Goal: Transaction & Acquisition: Purchase product/service

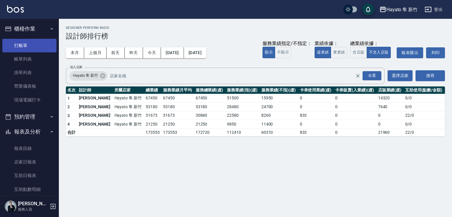
click at [31, 44] on link "打帳單" at bounding box center [29, 46] width 54 height 14
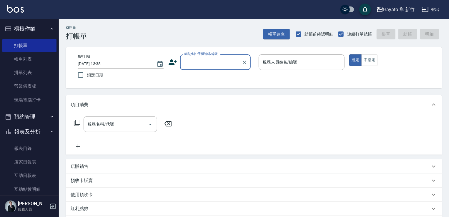
click at [195, 66] on input "顧客姓名/手機號碼/編號" at bounding box center [211, 62] width 56 height 10
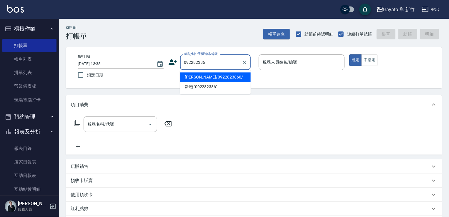
click at [223, 74] on li "[PERSON_NAME]/0922823860/" at bounding box center [215, 77] width 71 height 10
type input "[PERSON_NAME]/0922823860/"
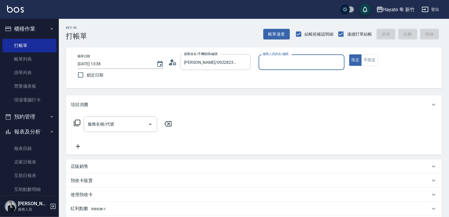
type input "[PERSON_NAME](無代號)"
click at [123, 124] on input "服務名稱/代號" at bounding box center [115, 124] width 59 height 10
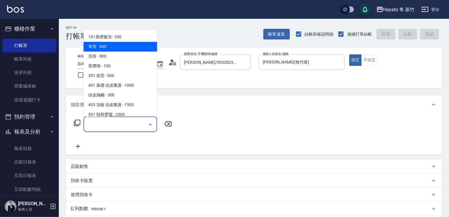
drag, startPoint x: 115, startPoint y: 47, endPoint x: 99, endPoint y: 116, distance: 70.9
click at [115, 49] on span "單剪 - 600" at bounding box center [121, 47] width 74 height 10
type input "單剪(102)"
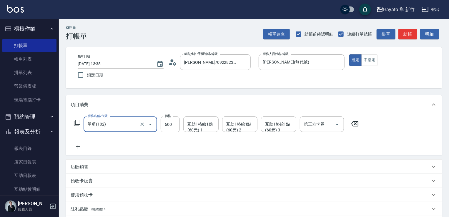
click at [76, 147] on icon at bounding box center [78, 146] width 15 height 7
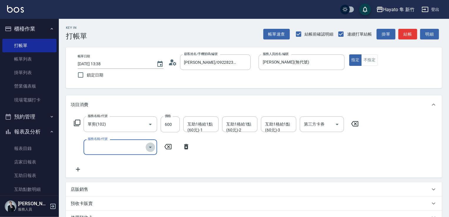
click at [149, 148] on icon "Open" at bounding box center [150, 147] width 7 height 7
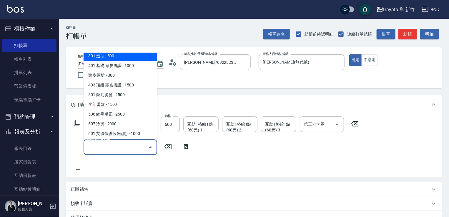
scroll to position [88, 0]
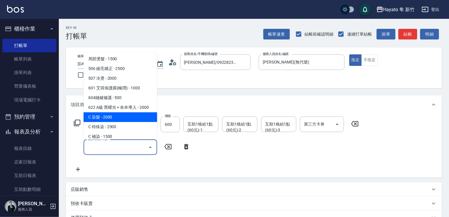
click at [124, 119] on span "C 染髮 - 2000" at bounding box center [121, 117] width 74 height 10
type input "C 染髮(701)"
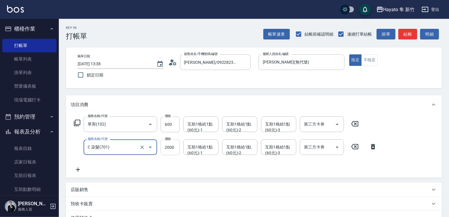
click at [171, 149] on input "2000" at bounding box center [170, 147] width 19 height 16
type input "1800"
click at [204, 169] on div "服務名稱/代號 單剪(102) 服務名稱/代號 價格 600 價格 互助1格給1點(60元)-1 互助1格給1點(60元)-1 互助1格給1點(60元)-2 …" at bounding box center [226, 144] width 310 height 57
click at [84, 185] on div "店販銷售" at bounding box center [254, 190] width 376 height 14
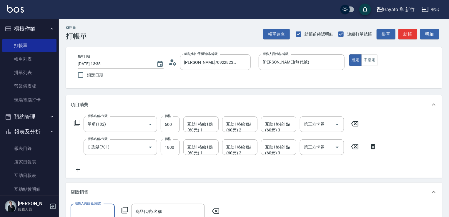
scroll to position [0, 0]
click at [86, 208] on input "服務人員姓名/編號" at bounding box center [92, 212] width 39 height 10
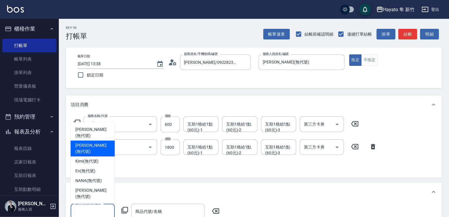
click at [92, 155] on span "[PERSON_NAME] (無代號)" at bounding box center [92, 148] width 35 height 12
type input "[PERSON_NAME](無代號)"
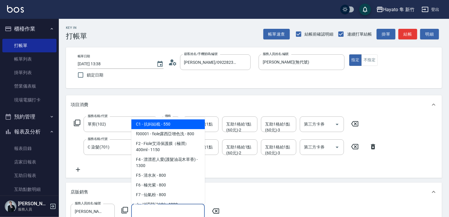
click at [167, 207] on input "商品代號/名稱" at bounding box center [168, 212] width 68 height 10
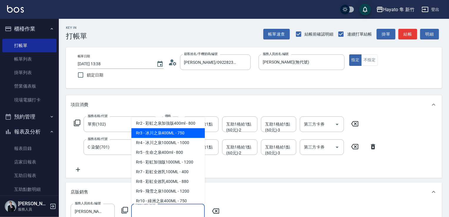
scroll to position [235, 0]
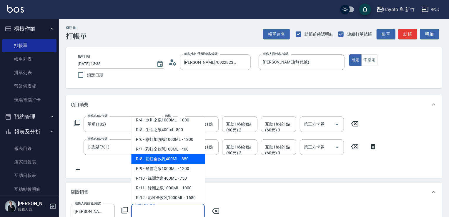
click at [186, 164] on span "Rr8 - 彩虹全效乳400ML - 880" at bounding box center [168, 159] width 74 height 10
type input "彩虹全效乳400ML"
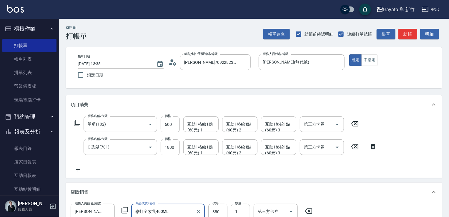
click at [387, 197] on div "店販銷售" at bounding box center [254, 192] width 376 height 19
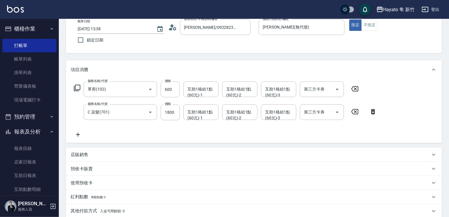
scroll to position [88, 0]
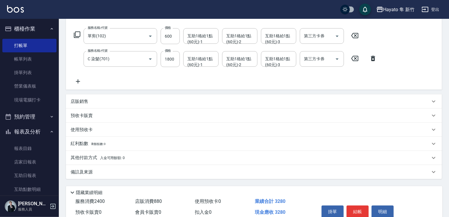
click at [123, 169] on div "備註及來源" at bounding box center [250, 172] width 359 height 6
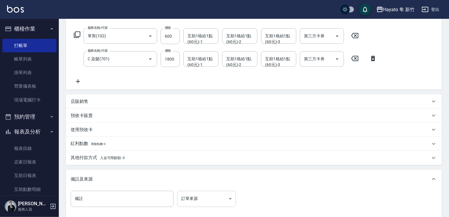
click at [212, 205] on body "Hayato 隼 新竹 登出 櫃檯作業 打帳單 帳單列表 掛單列表 營業儀表板 現場電腦打卡 預約管理 預約管理 報表及分析 報表目錄 店家日報表 互助日報表…" at bounding box center [224, 97] width 449 height 371
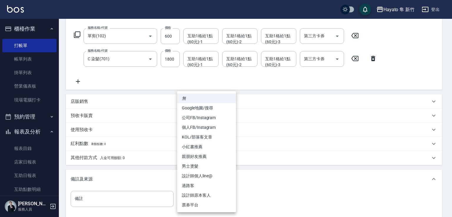
click at [212, 192] on li "設計師原本客人" at bounding box center [206, 196] width 59 height 10
type input "設計師原本客人"
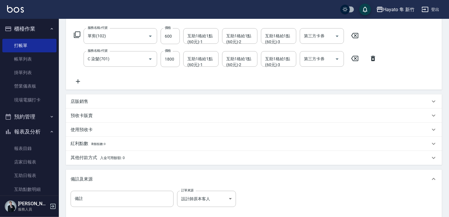
click at [295, 182] on div "備註及來源" at bounding box center [250, 179] width 359 height 6
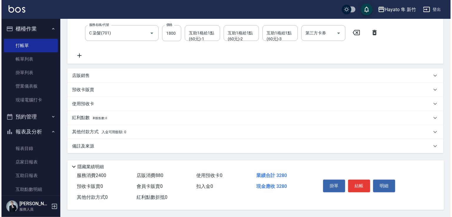
scroll to position [116, 0]
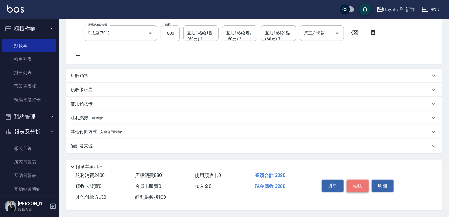
click at [361, 182] on button "結帳" at bounding box center [358, 186] width 22 height 12
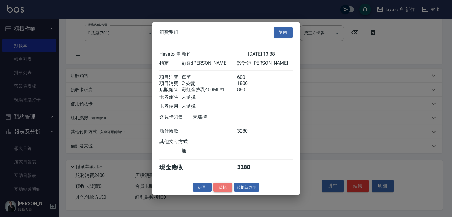
click at [222, 192] on button "結帳" at bounding box center [222, 187] width 19 height 9
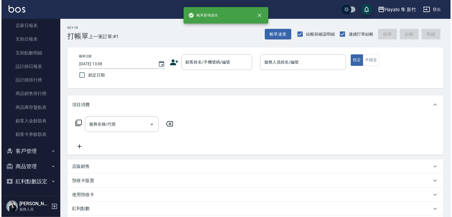
scroll to position [137, 0]
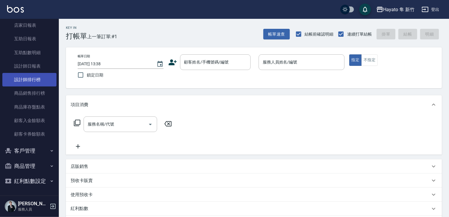
click at [39, 81] on link "設計師排行榜" at bounding box center [29, 80] width 54 height 14
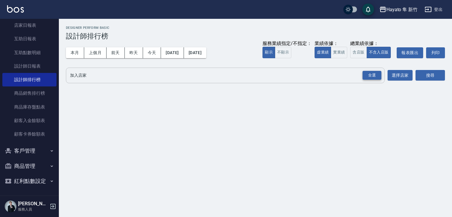
click at [368, 76] on div "全選" at bounding box center [371, 75] width 19 height 9
click at [432, 73] on button "搜尋" at bounding box center [429, 75] width 29 height 11
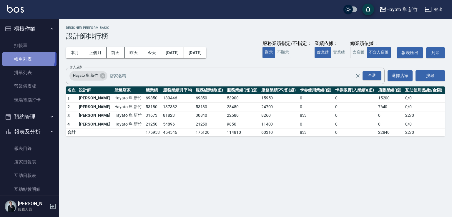
click at [22, 56] on link "帳單列表" at bounding box center [29, 59] width 54 height 14
